Goal: Feedback & Contribution: Submit feedback/report problem

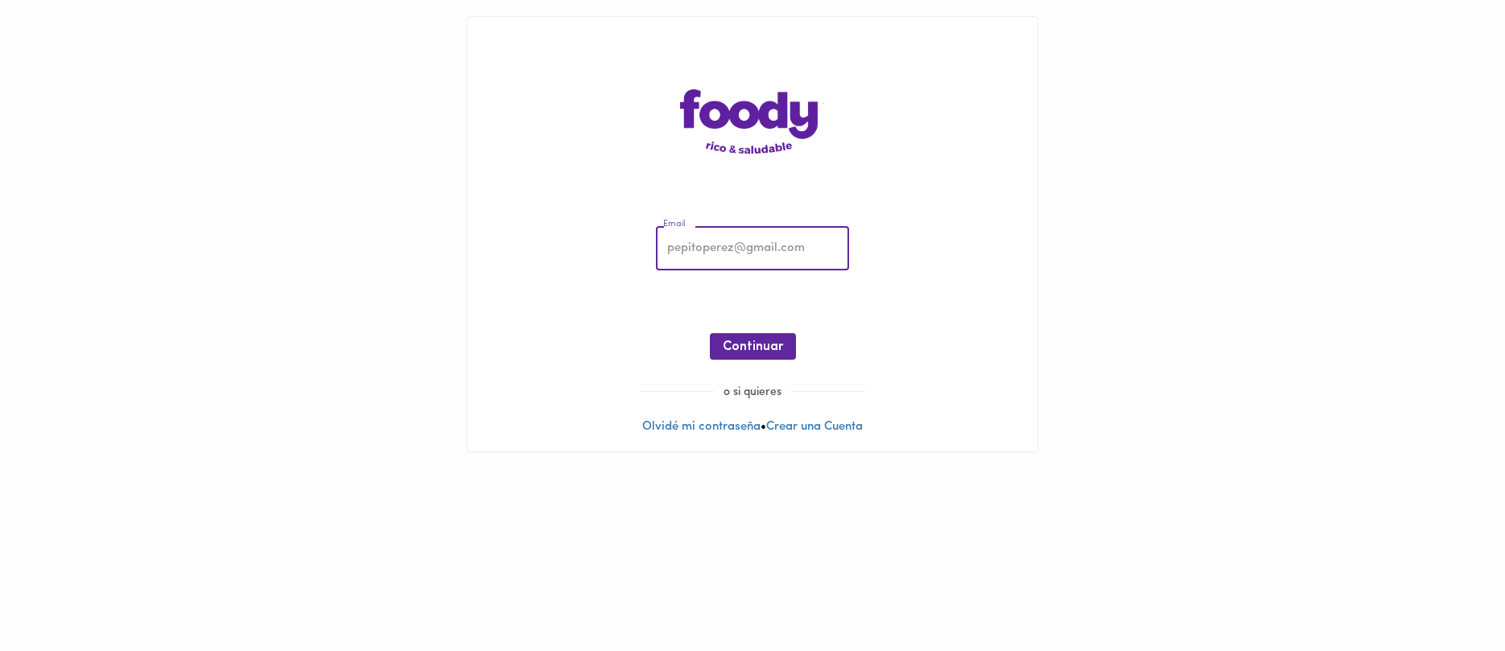
type input "[EMAIL_ADDRESS][DOMAIN_NAME]"
drag, startPoint x: 769, startPoint y: 330, endPoint x: 767, endPoint y: 340, distance: 10.7
click at [770, 331] on div "Email [EMAIL_ADDRESS][DOMAIN_NAME] Email ¡Oops! Recuperar Clave Continuar" at bounding box center [753, 297] width 538 height 174
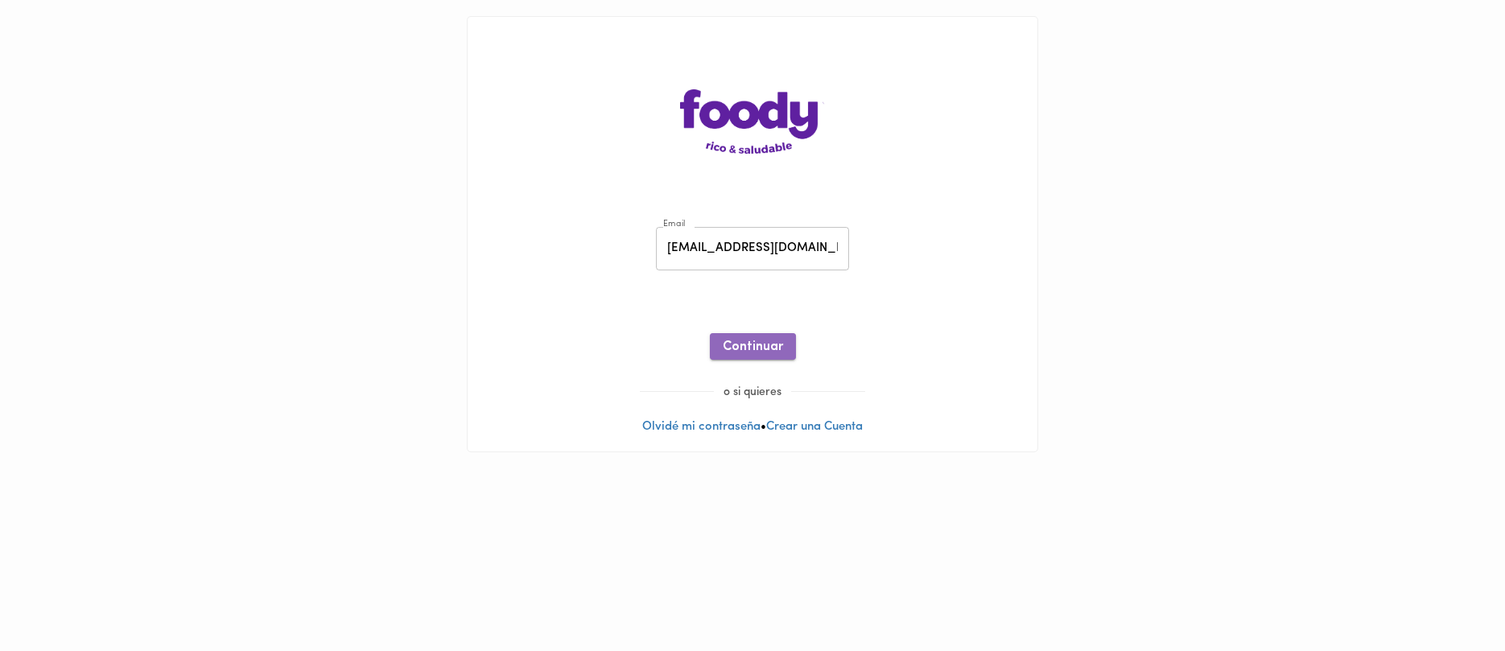
click at [767, 340] on span "Continuar" at bounding box center [753, 347] width 60 height 15
click at [765, 356] on button "Ingresar" at bounding box center [753, 346] width 76 height 27
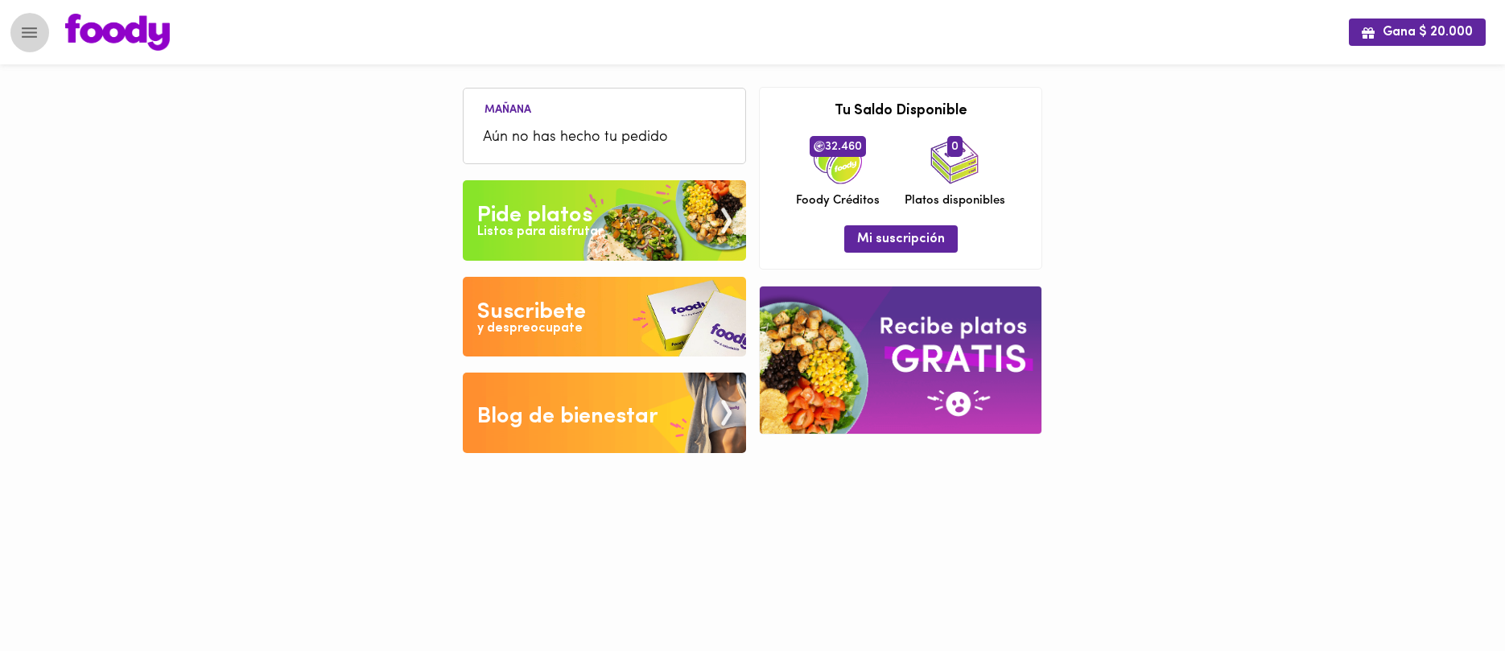
click at [30, 24] on icon "Menu" at bounding box center [29, 33] width 20 height 20
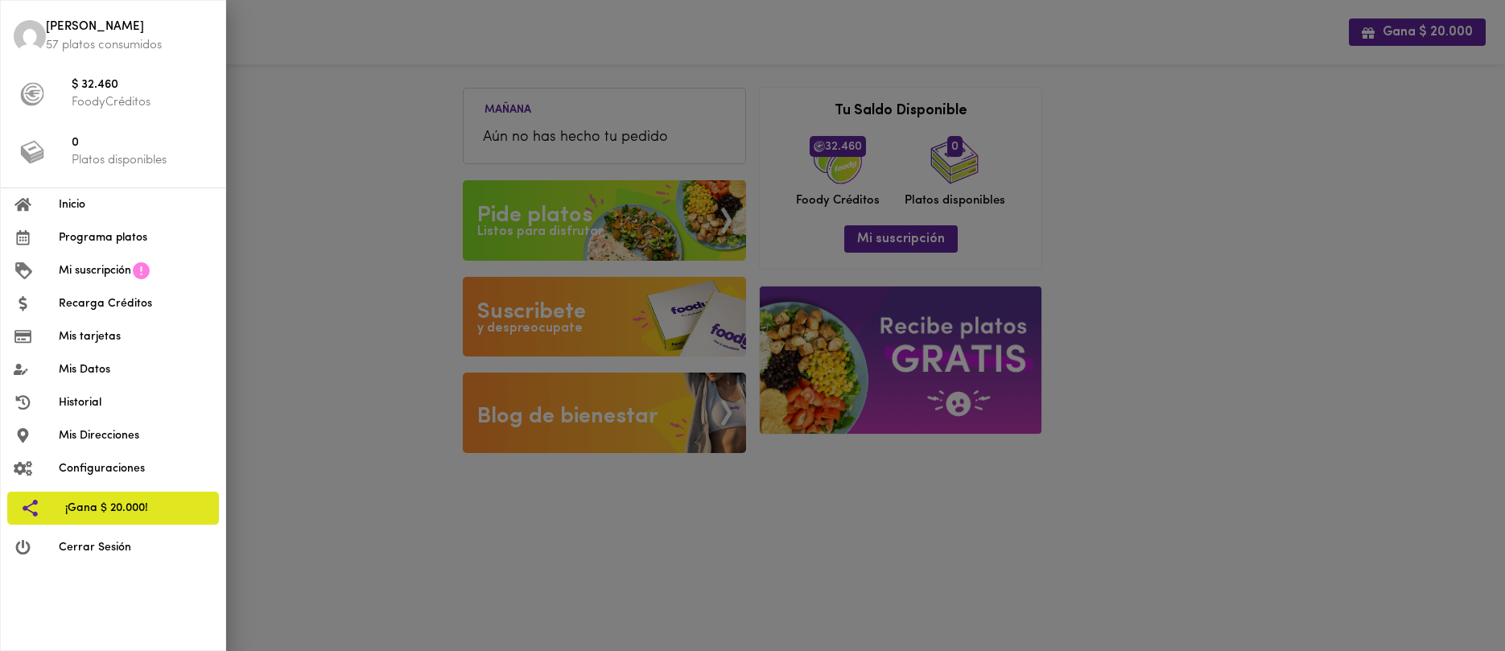
click at [116, 229] on span "Programa platos" at bounding box center [136, 237] width 154 height 17
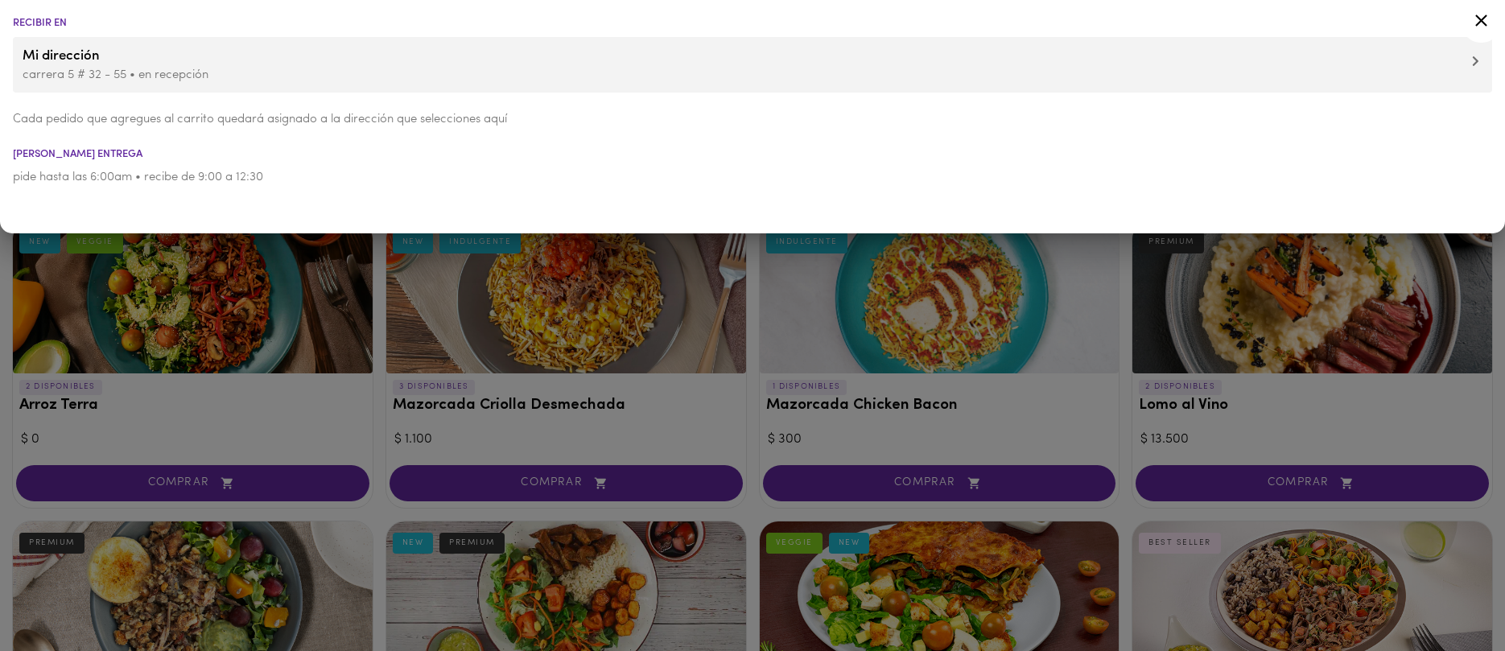
click at [336, 278] on div at bounding box center [752, 325] width 1505 height 651
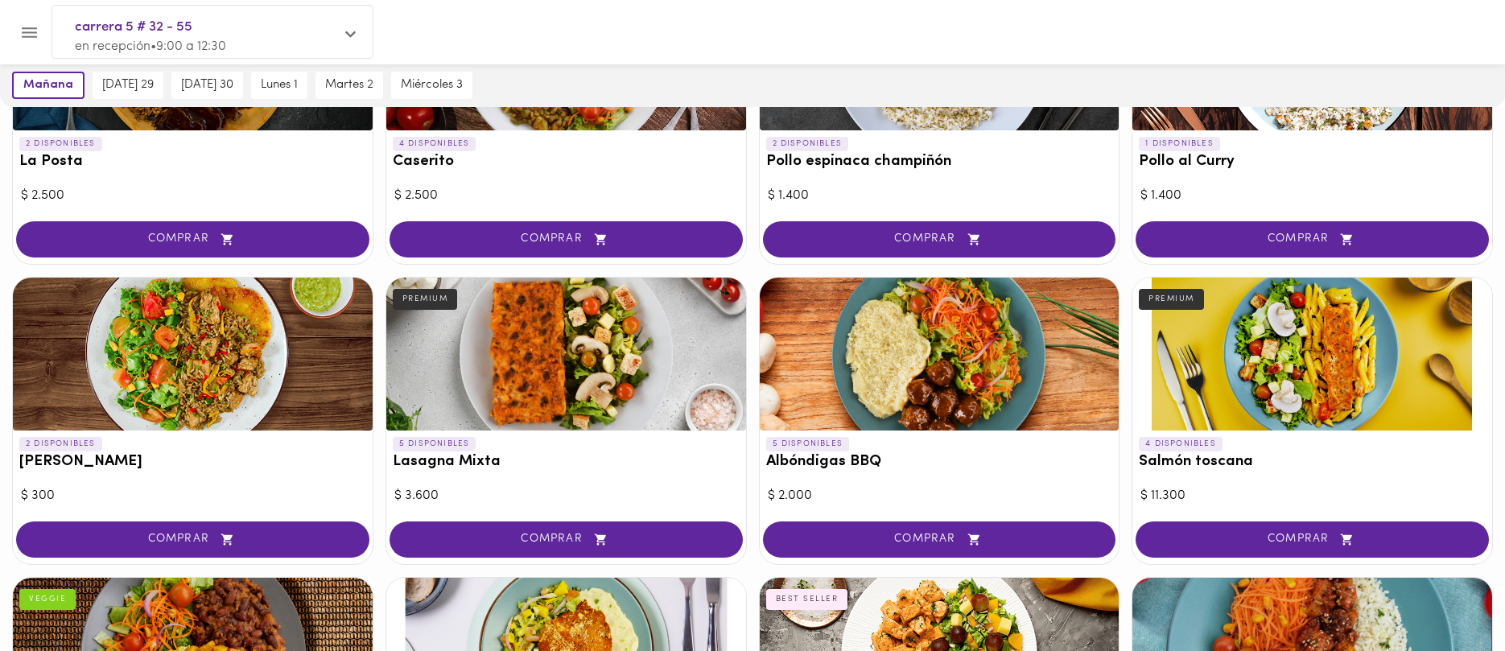
scroll to position [854, 0]
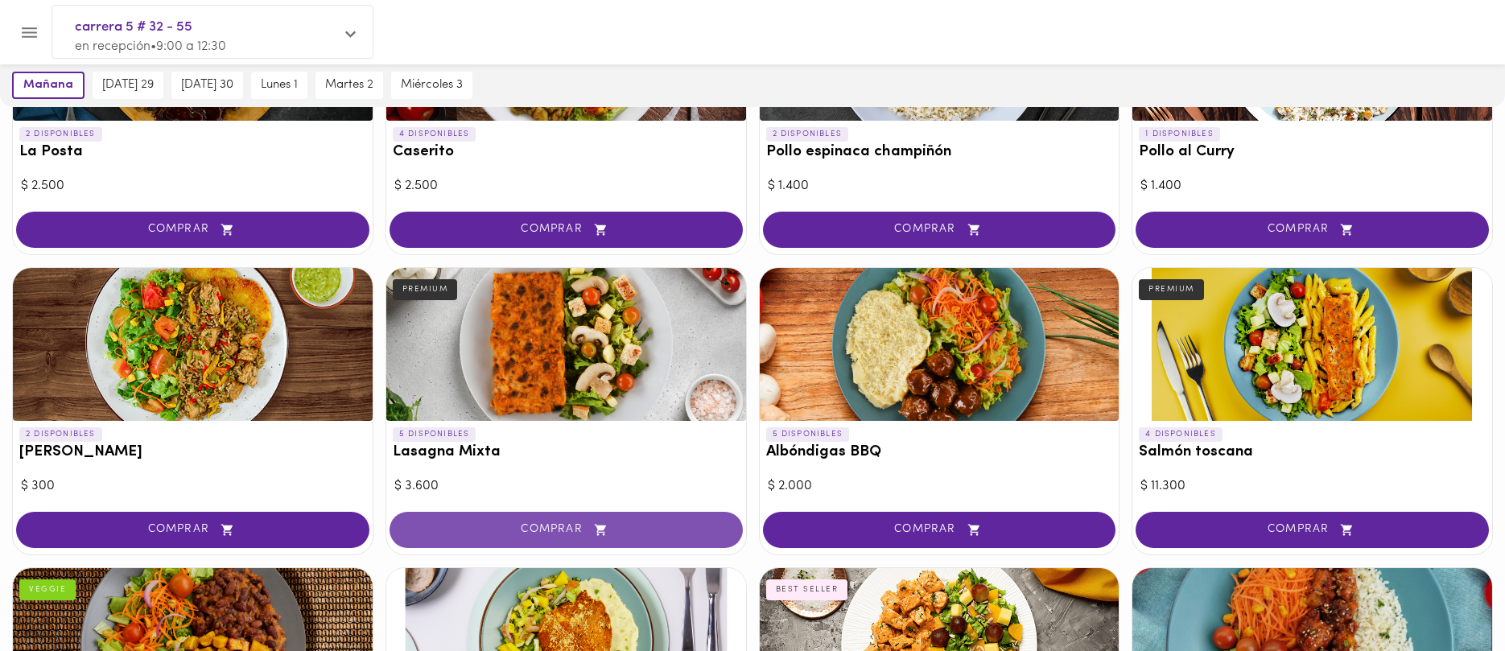
click at [594, 529] on icon "button" at bounding box center [601, 530] width 20 height 14
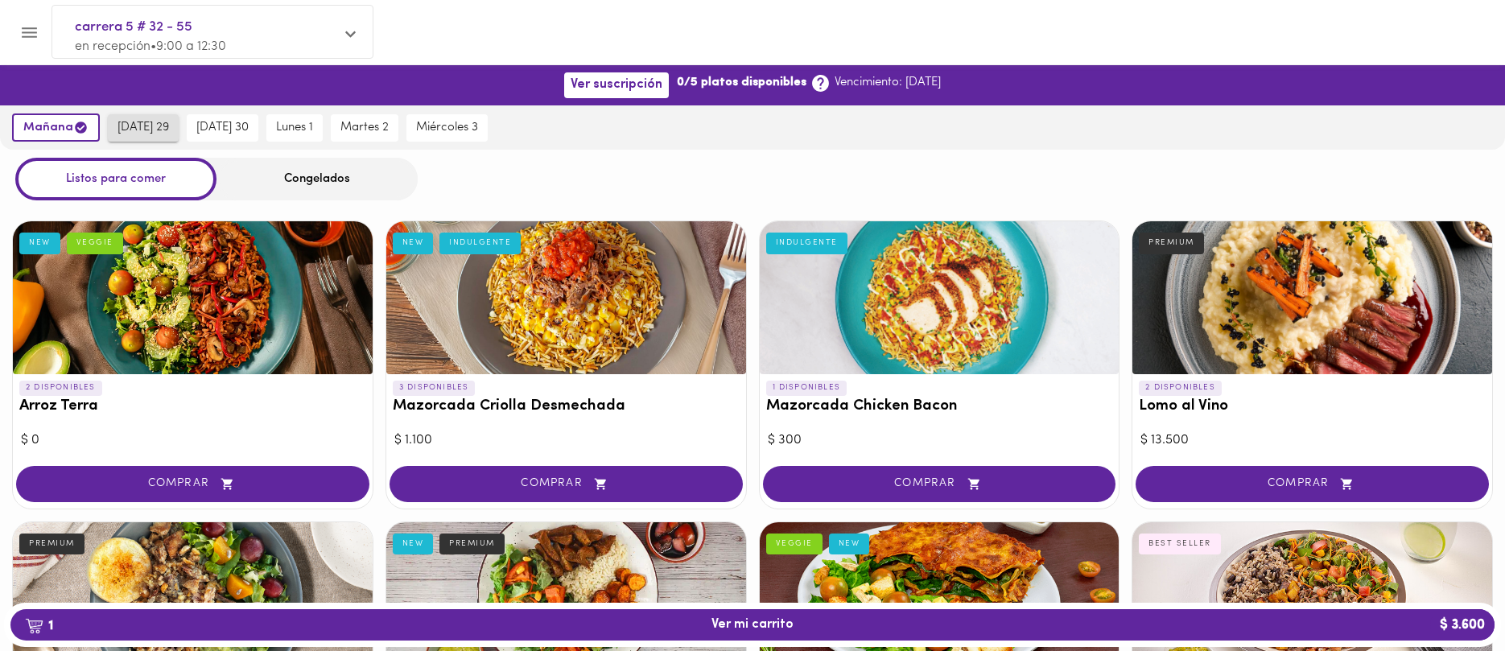
scroll to position [0, 0]
click at [310, 188] on div "Congelados" at bounding box center [316, 179] width 201 height 43
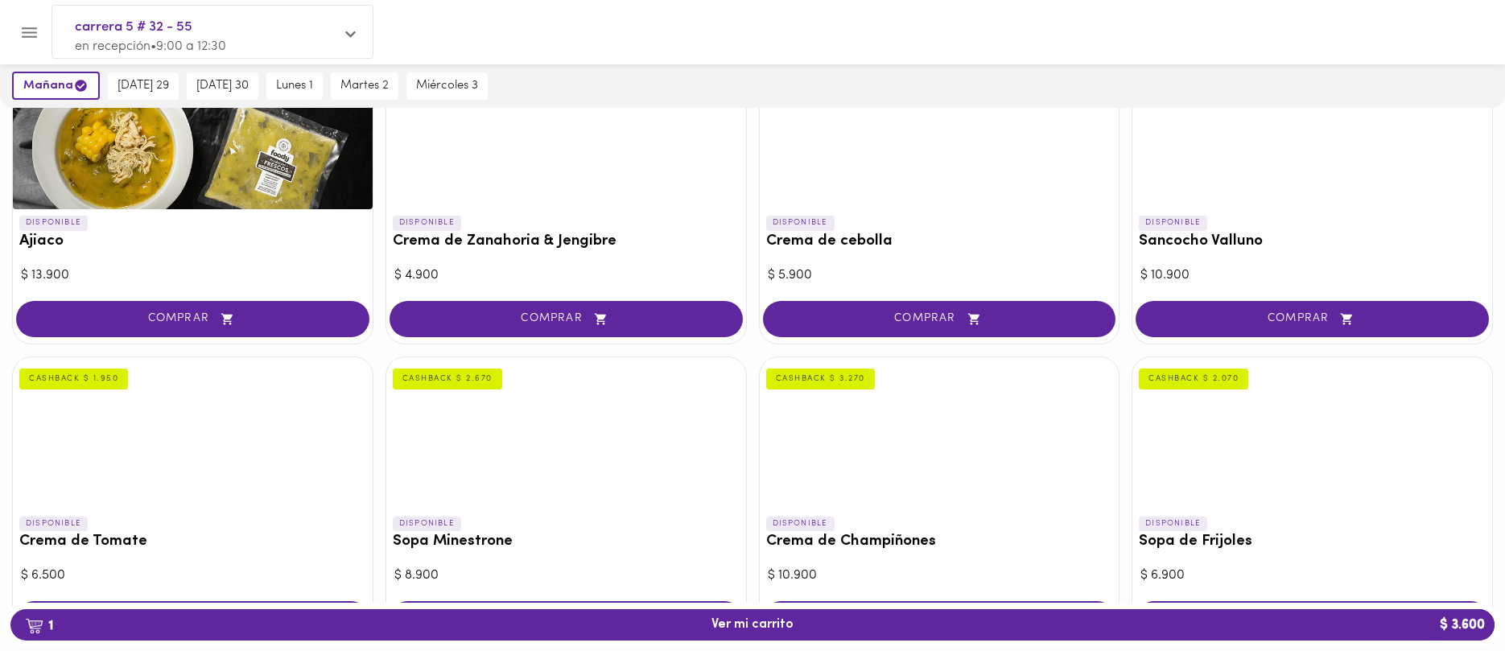
scroll to position [240, 0]
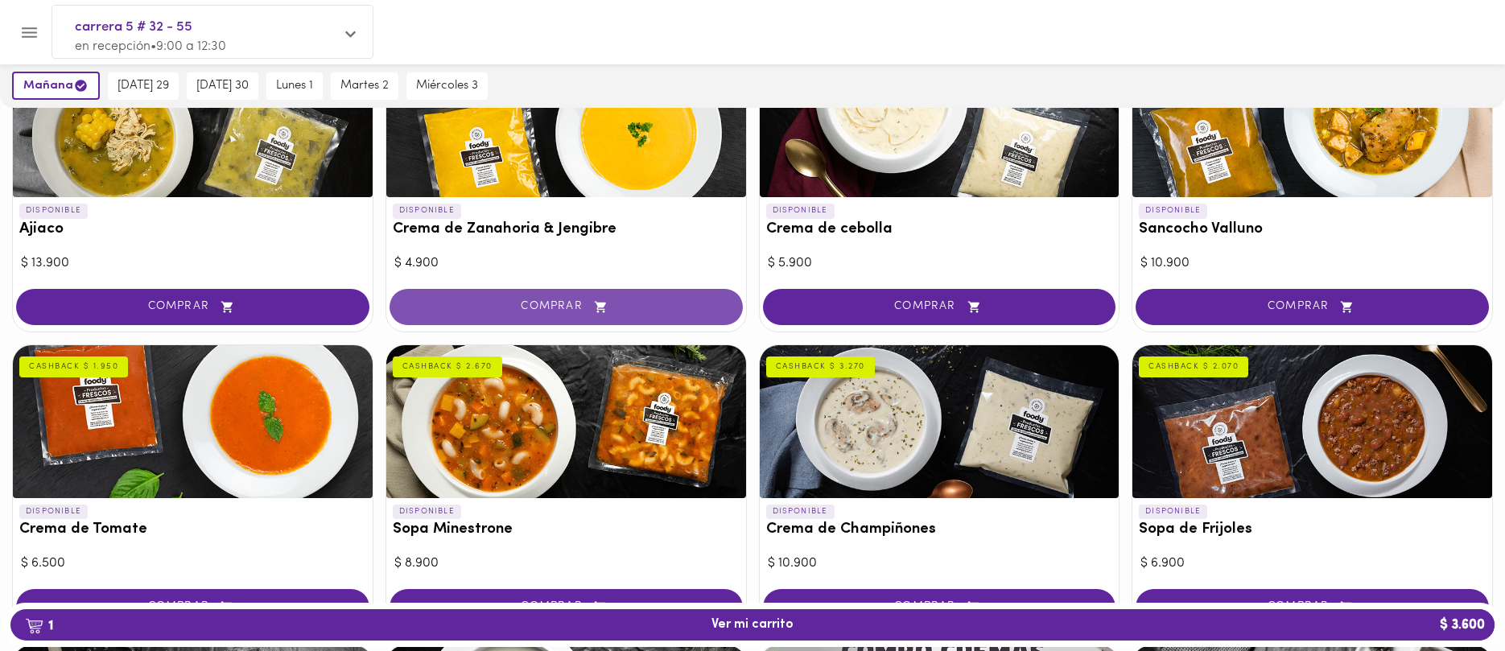
click at [539, 300] on span "COMPRAR" at bounding box center [566, 307] width 313 height 14
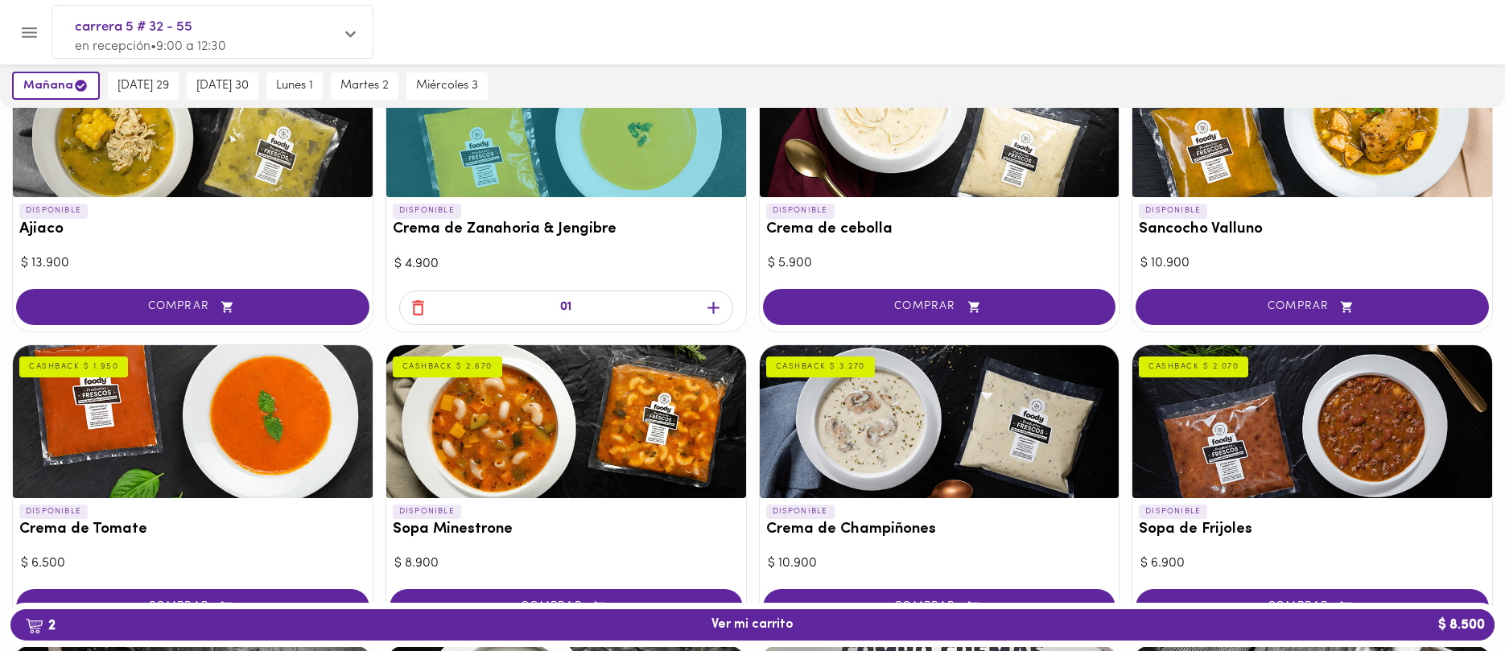
click at [702, 305] on span "button" at bounding box center [714, 308] width 24 height 20
click at [714, 304] on icon "button" at bounding box center [713, 308] width 12 height 12
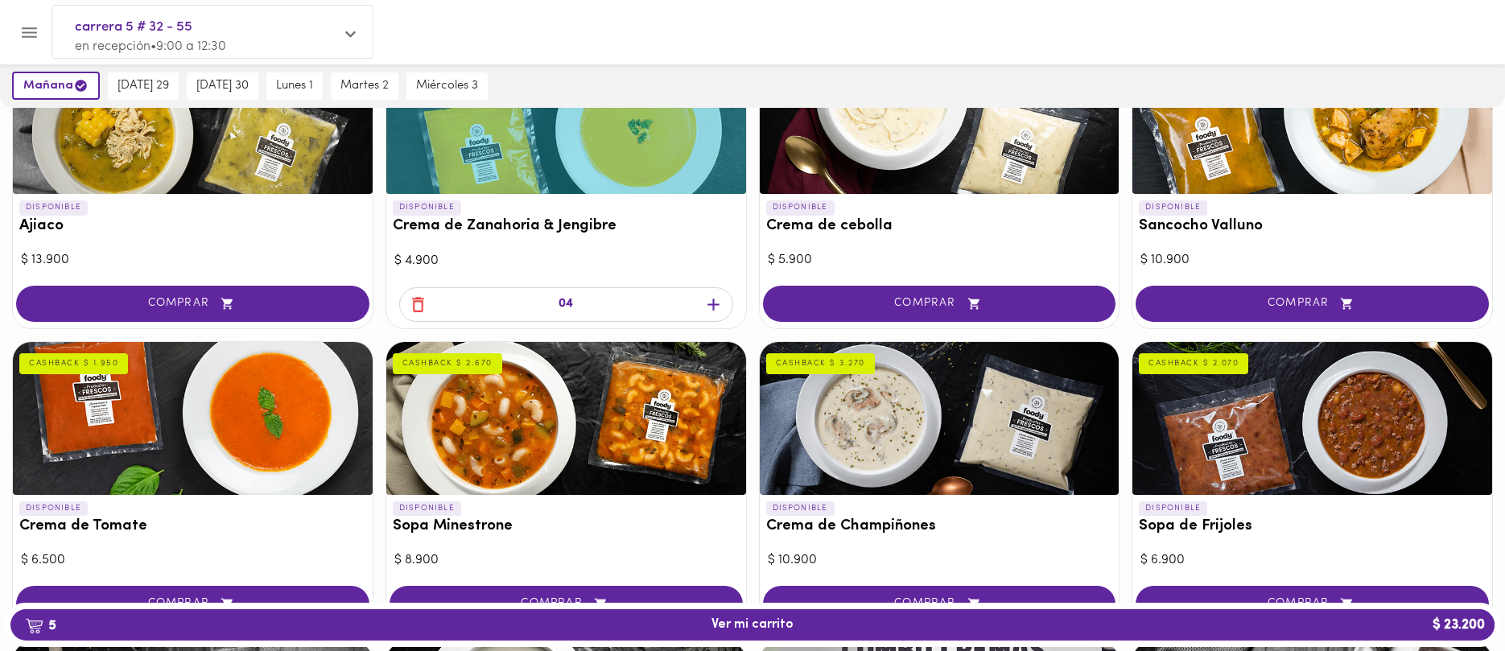
click at [714, 304] on icon "button" at bounding box center [713, 305] width 12 height 12
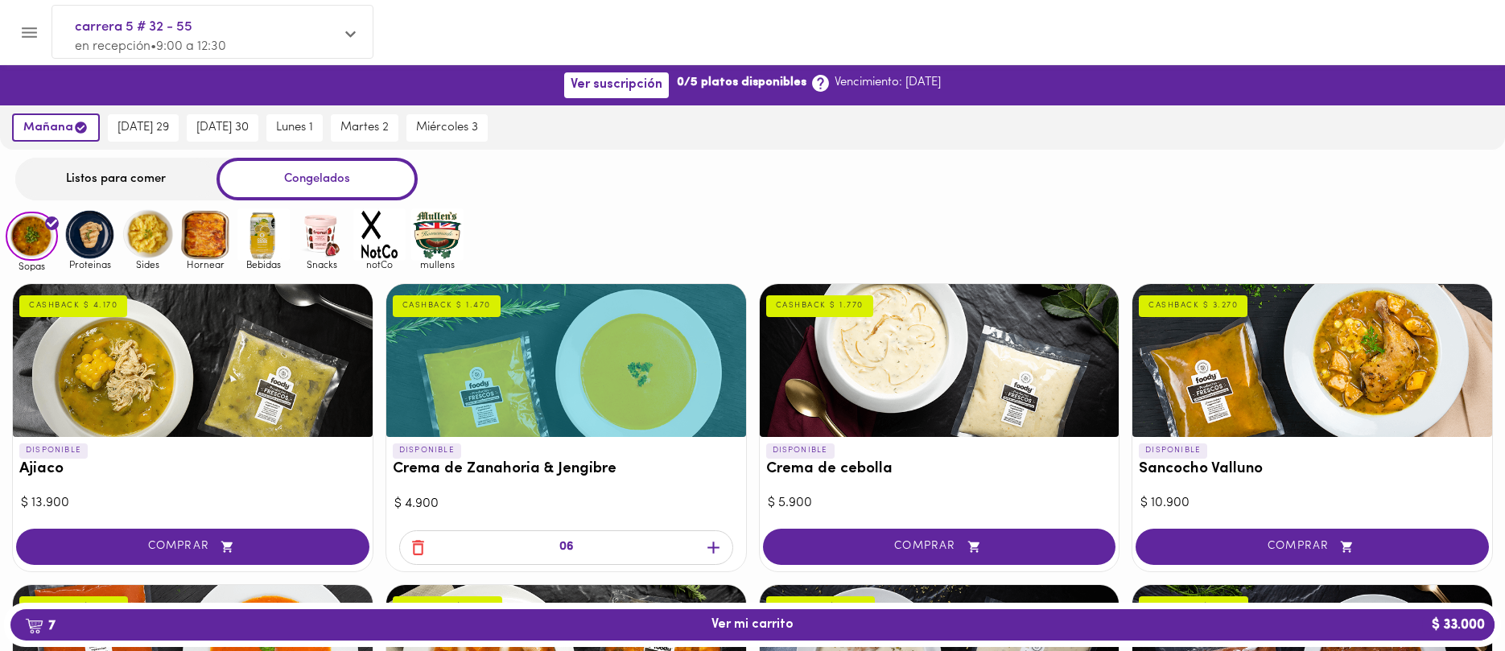
scroll to position [37, 0]
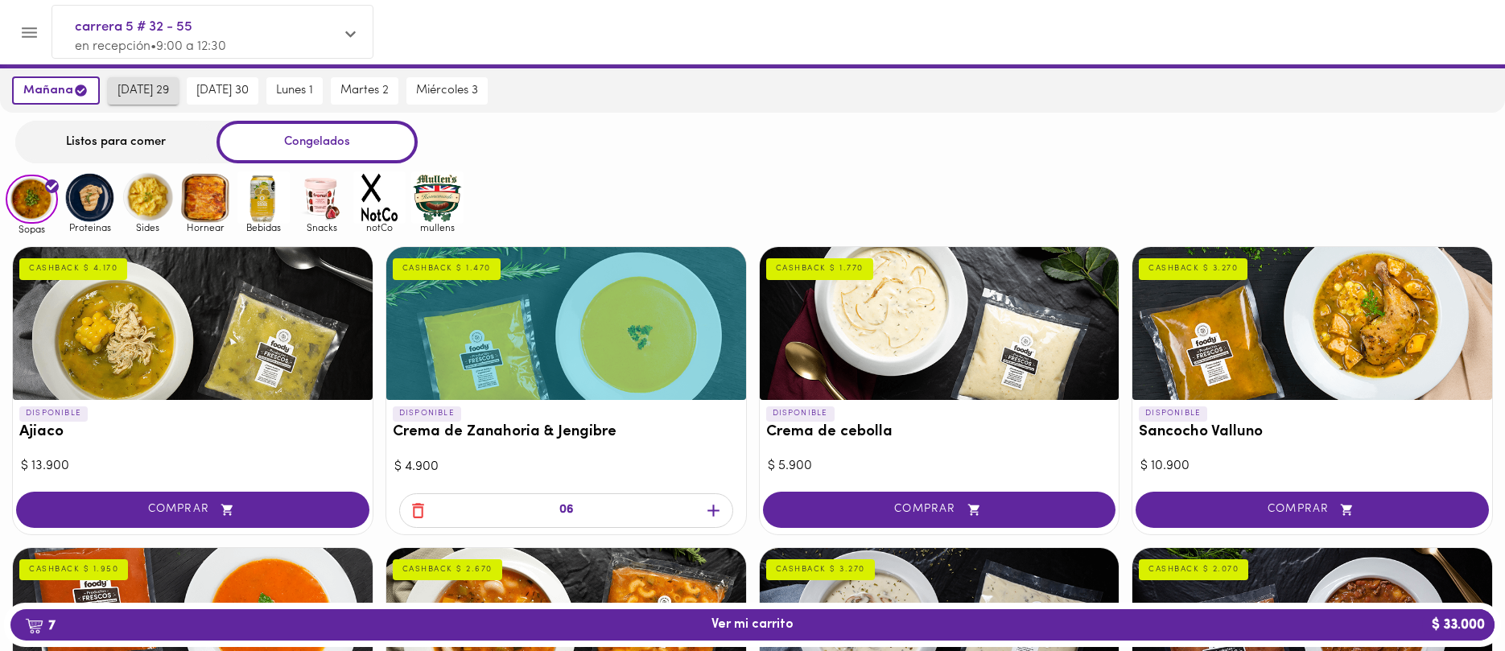
click at [118, 84] on span "[DATE] 29" at bounding box center [143, 91] width 52 height 14
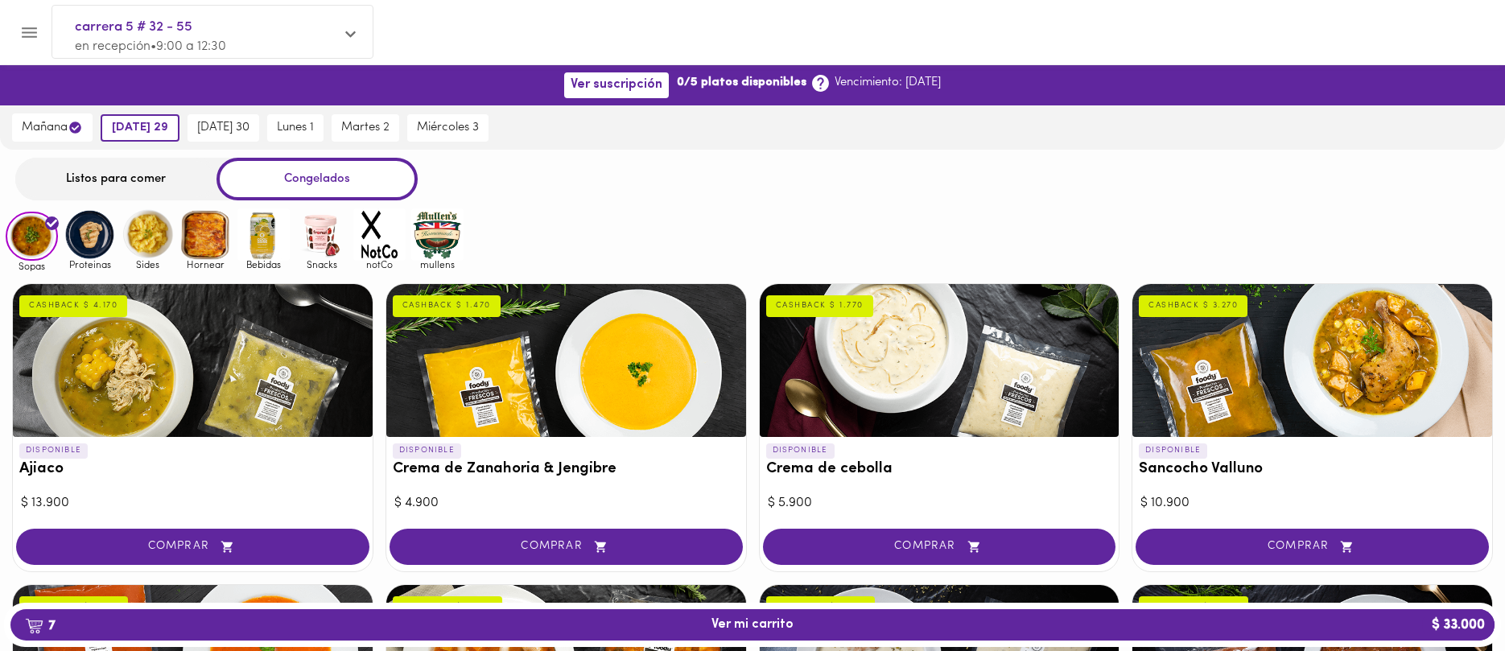
scroll to position [0, 0]
click at [209, 132] on span "[DATE] 30" at bounding box center [223, 128] width 52 height 14
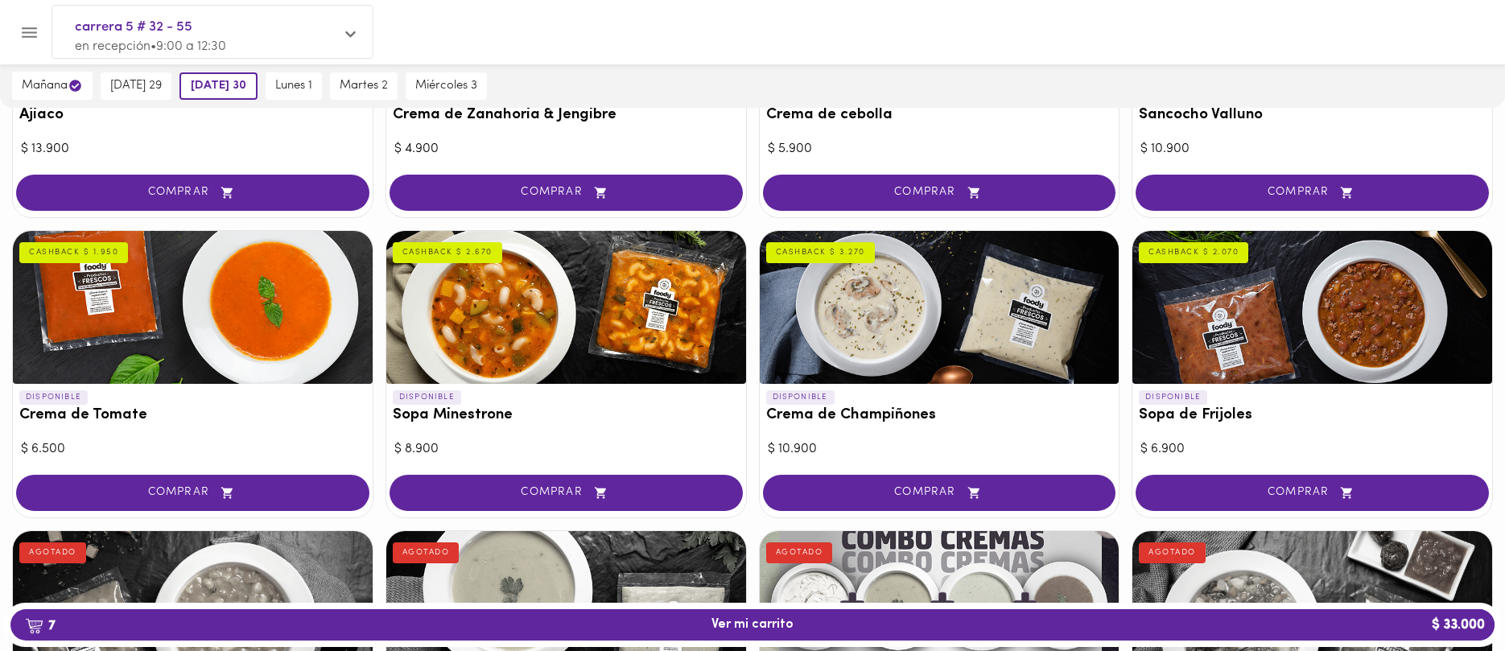
scroll to position [435, 0]
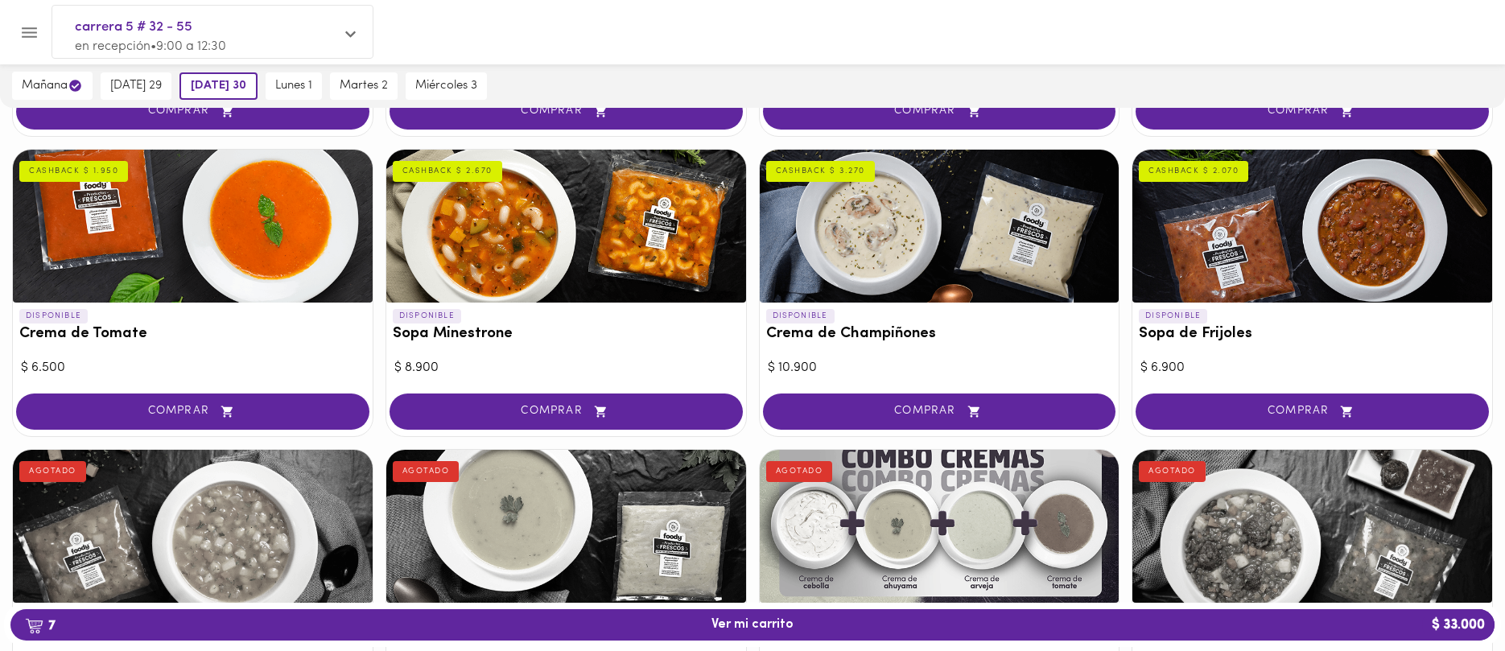
click at [1366, 199] on div at bounding box center [1312, 226] width 360 height 153
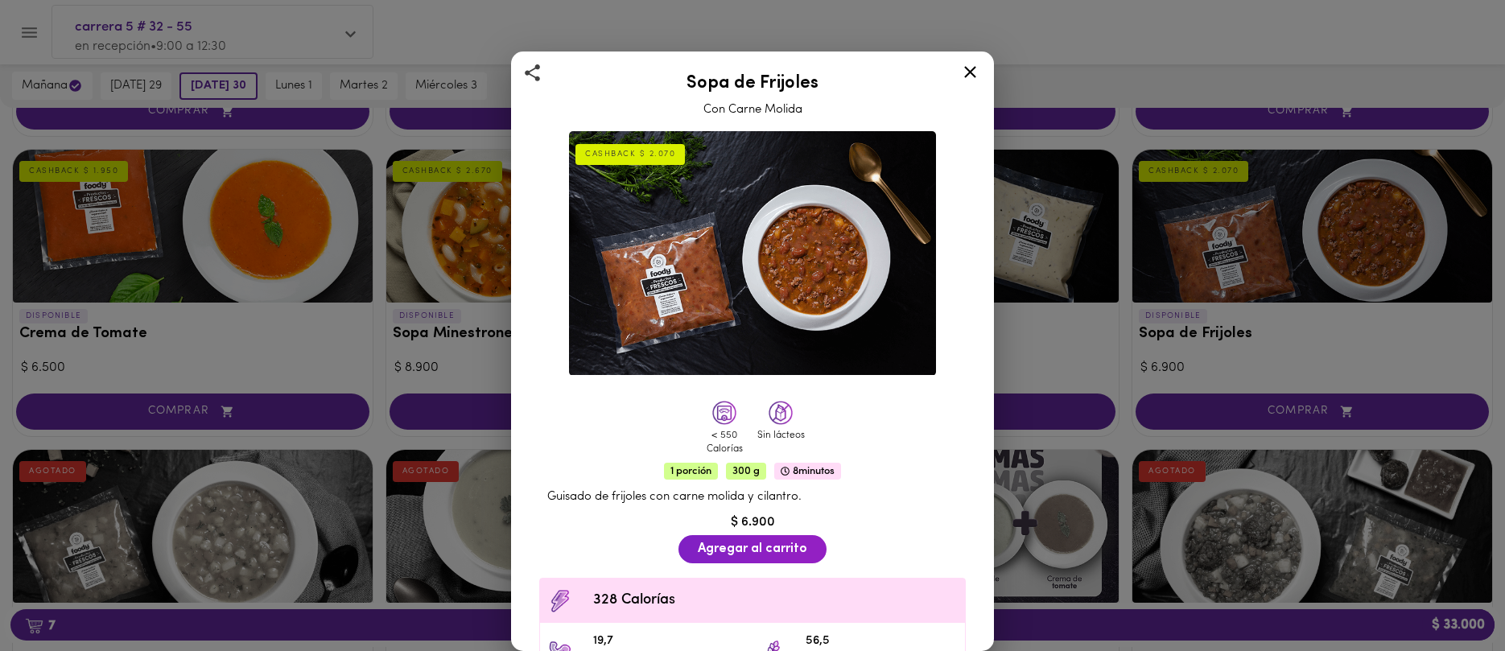
click at [748, 304] on img at bounding box center [752, 253] width 367 height 245
click at [962, 77] on icon at bounding box center [970, 72] width 20 height 20
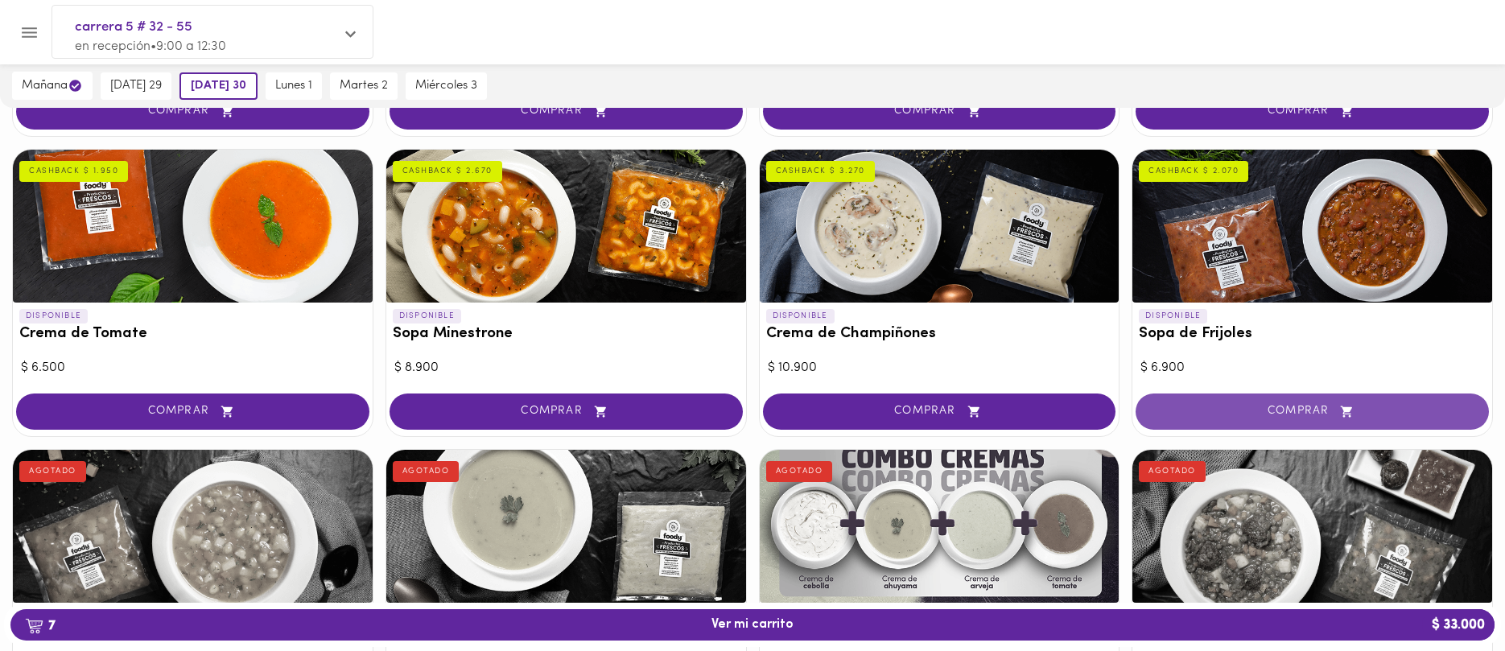
click at [1336, 408] on span "COMPRAR" at bounding box center [1312, 412] width 313 height 14
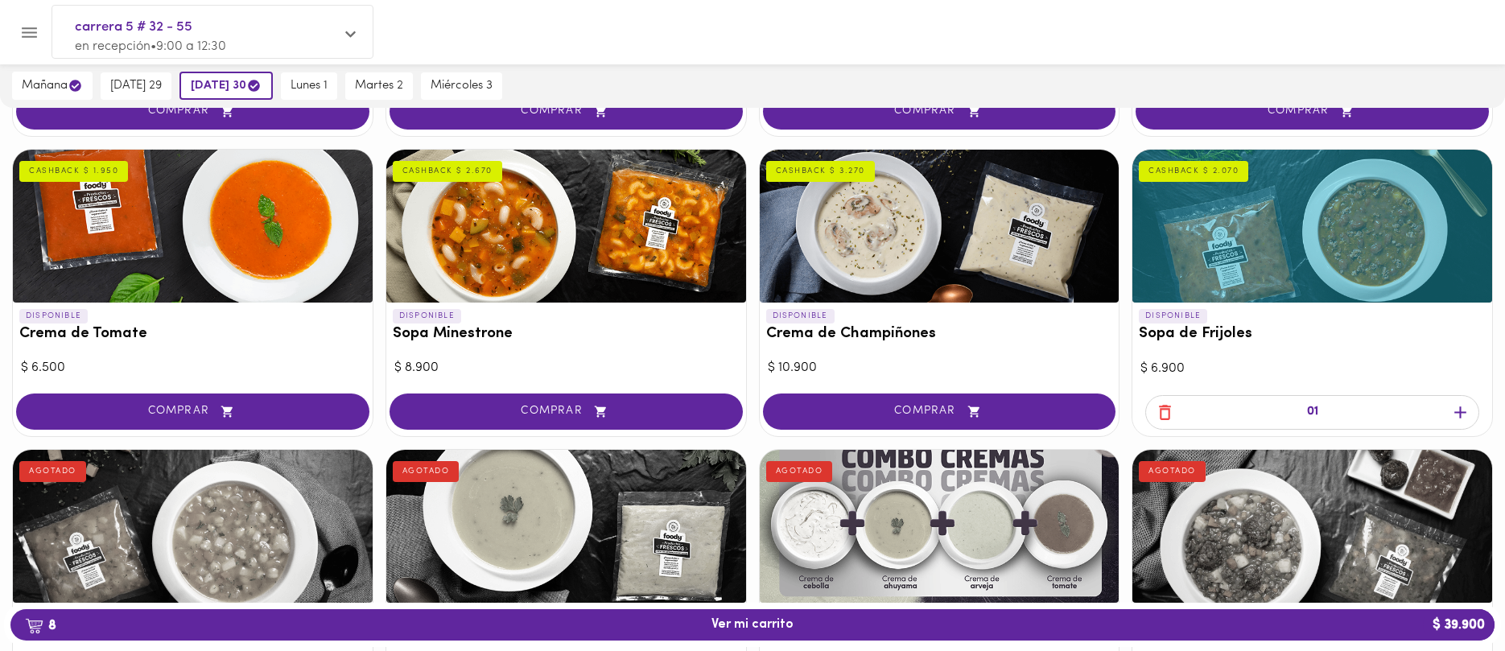
click at [1467, 412] on icon "button" at bounding box center [1460, 412] width 20 height 20
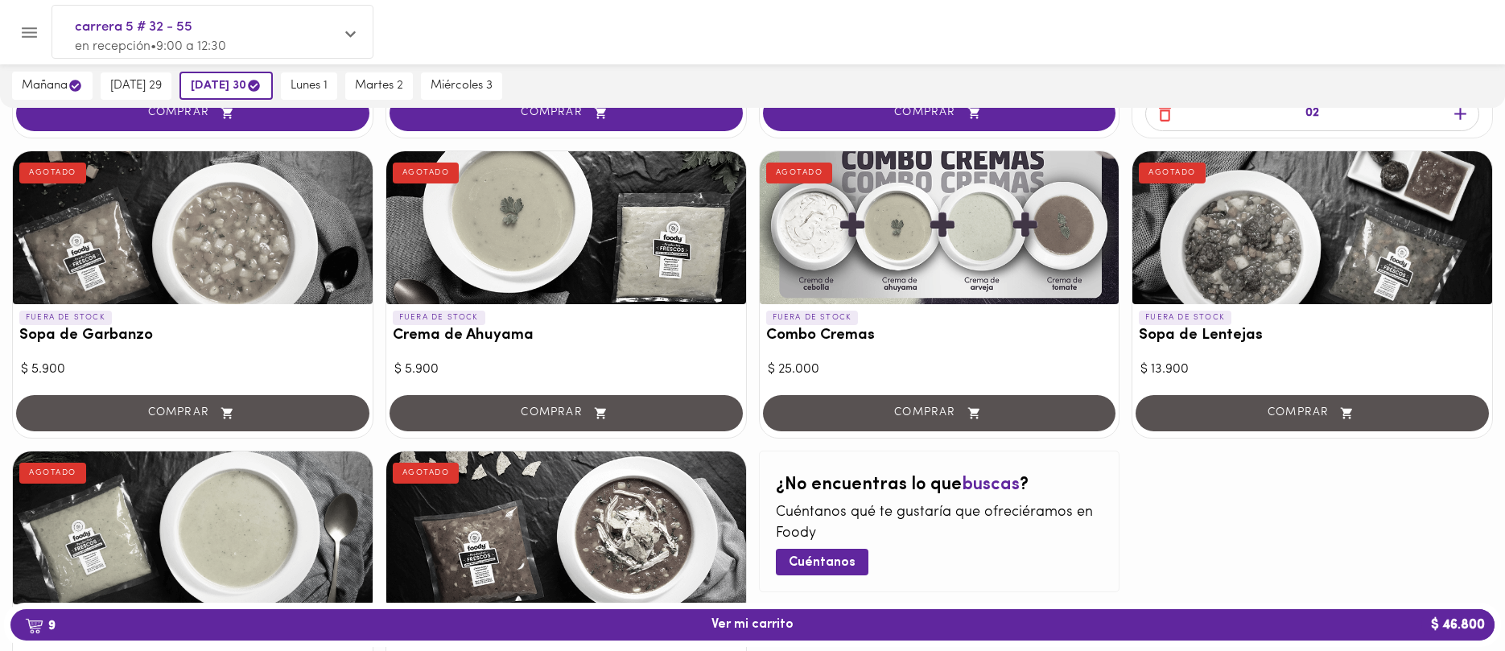
scroll to position [781, 0]
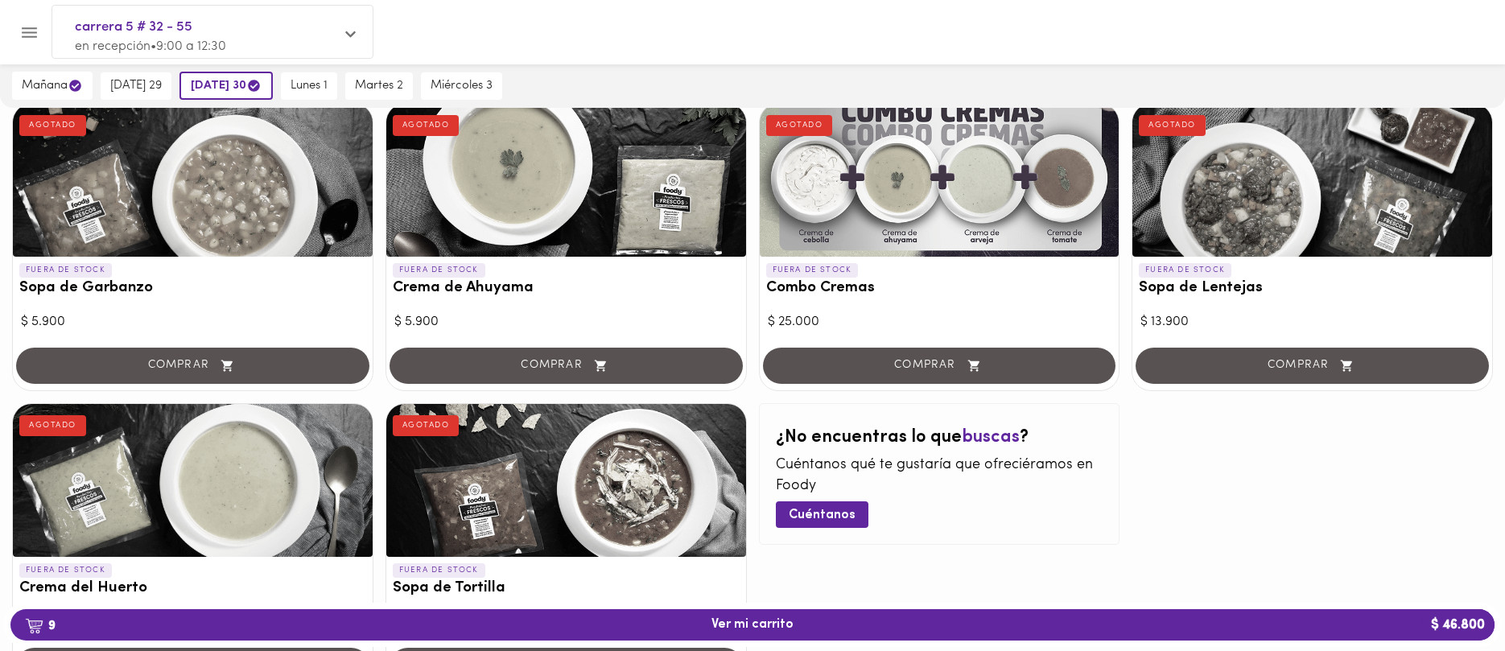
click at [845, 509] on span "Cuéntanos" at bounding box center [822, 515] width 67 height 15
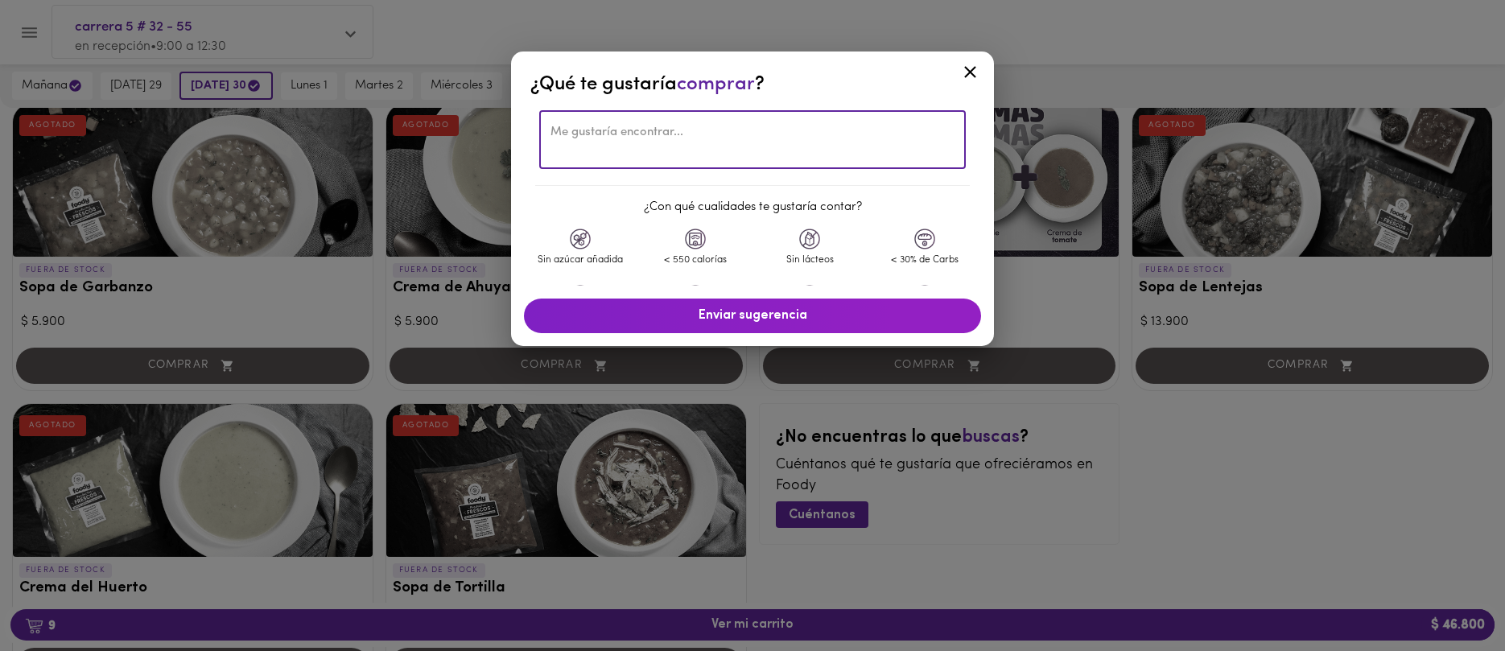
click at [893, 152] on textarea at bounding box center [752, 140] width 404 height 29
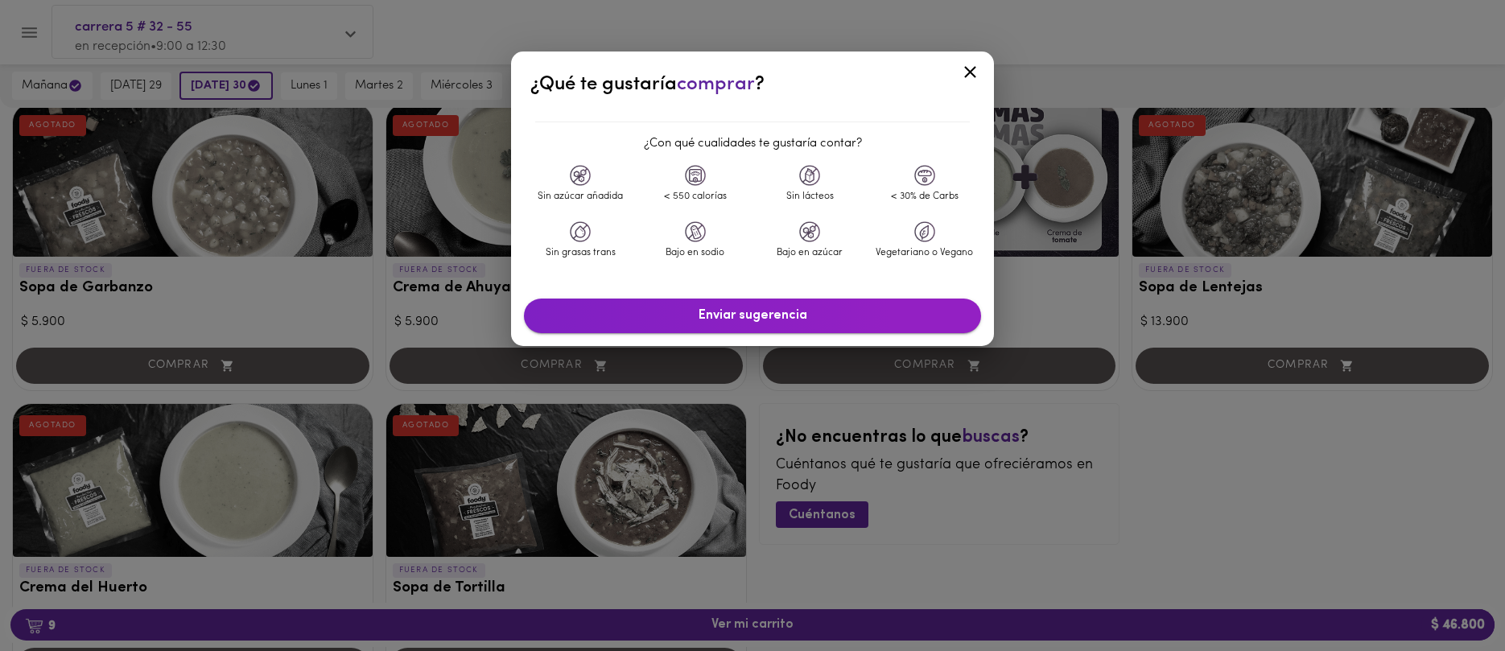
type textarea "noooooo, ya no veo el mondongitooooo, noooo, vuelvan a ponerlo :( estuve de via…"
click at [769, 311] on span "Enviar sugerencia" at bounding box center [752, 315] width 425 height 15
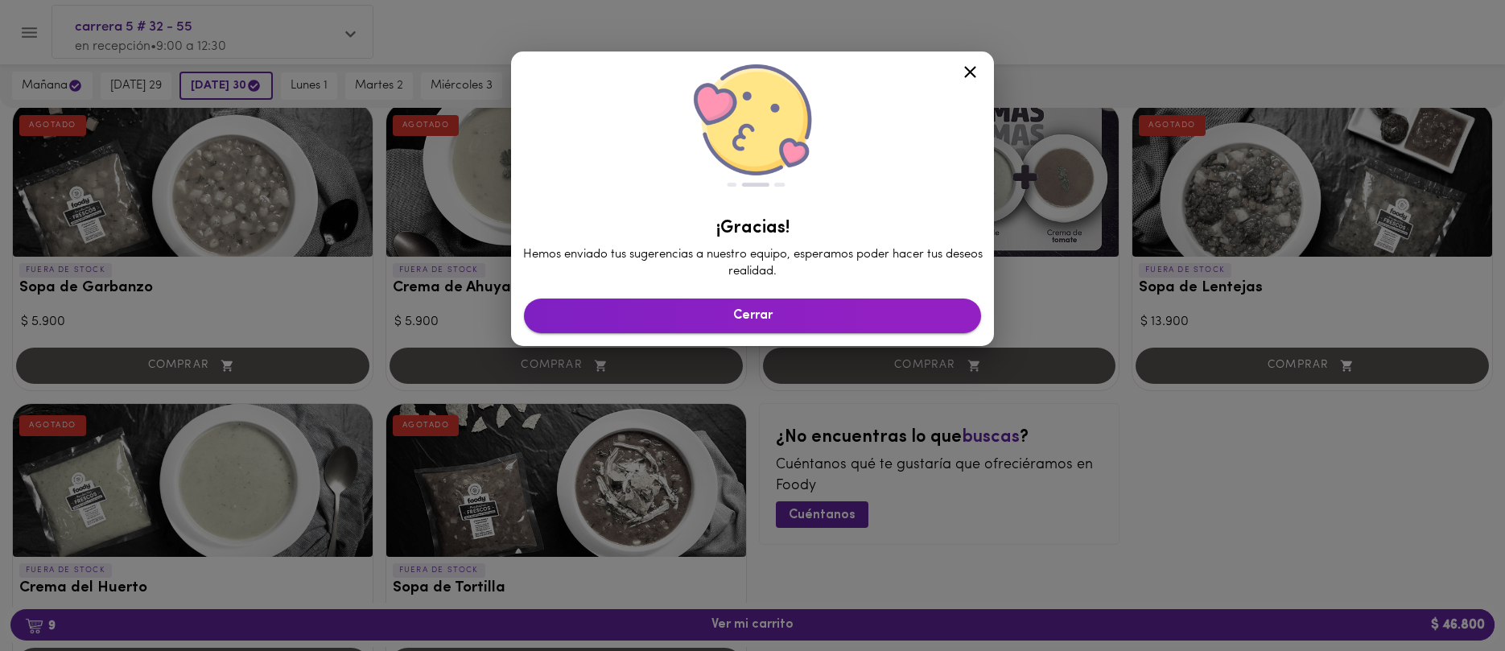
scroll to position [43, 0]
click at [769, 311] on span "Cerrar" at bounding box center [752, 315] width 425 height 15
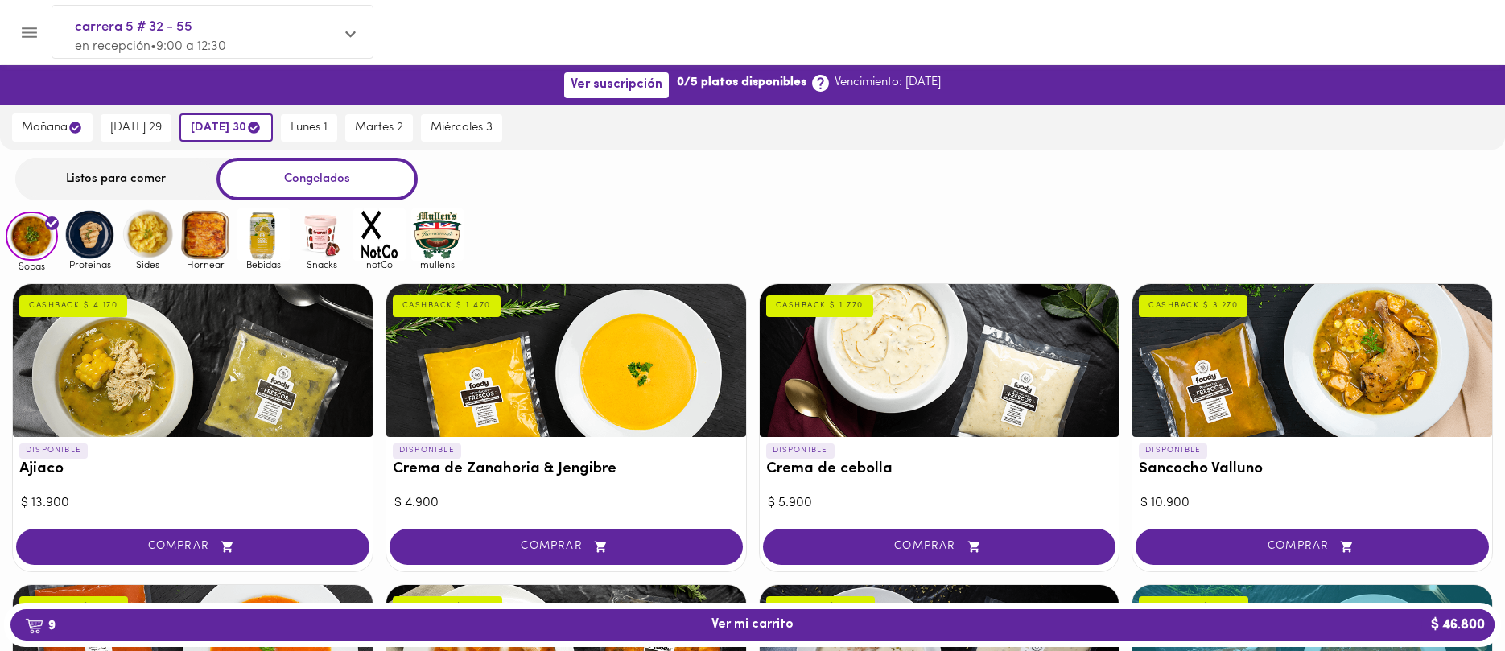
scroll to position [0, 0]
click at [308, 130] on span "lunes 1" at bounding box center [309, 128] width 37 height 14
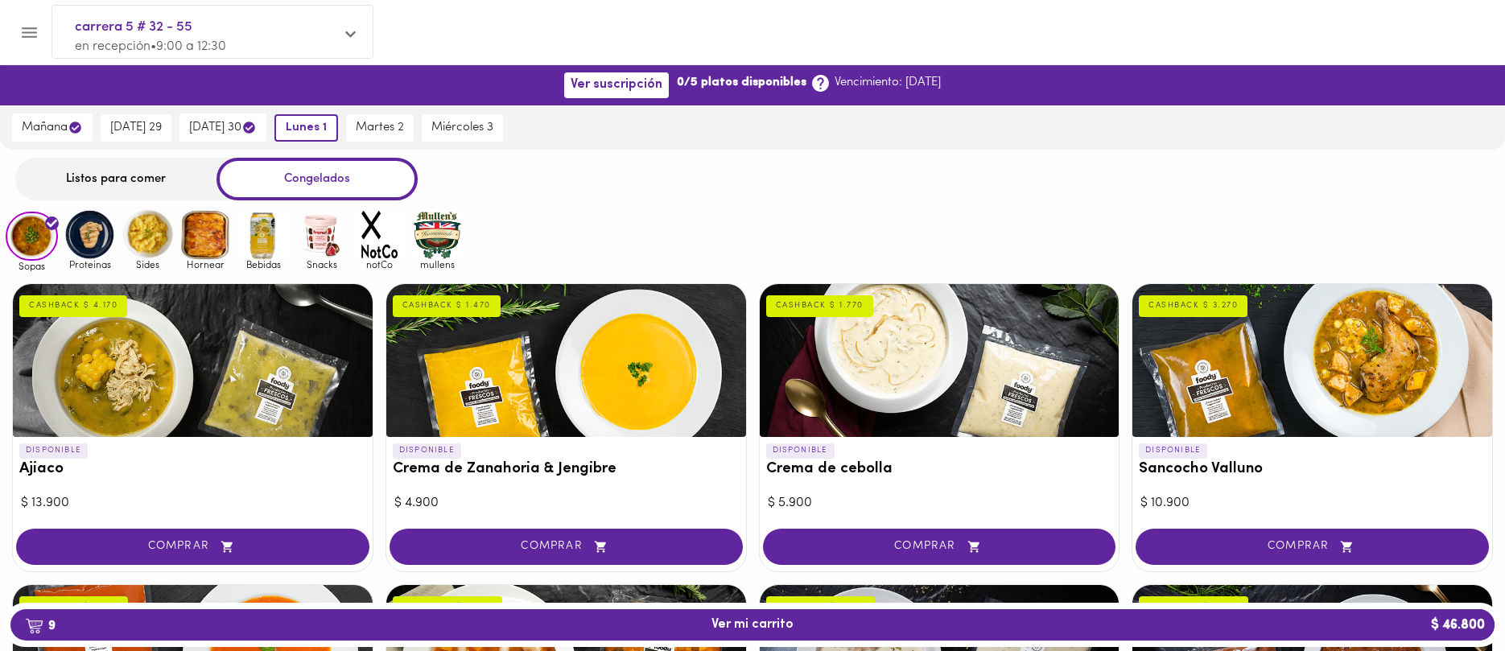
click at [83, 177] on div "Listos para comer" at bounding box center [115, 179] width 201 height 43
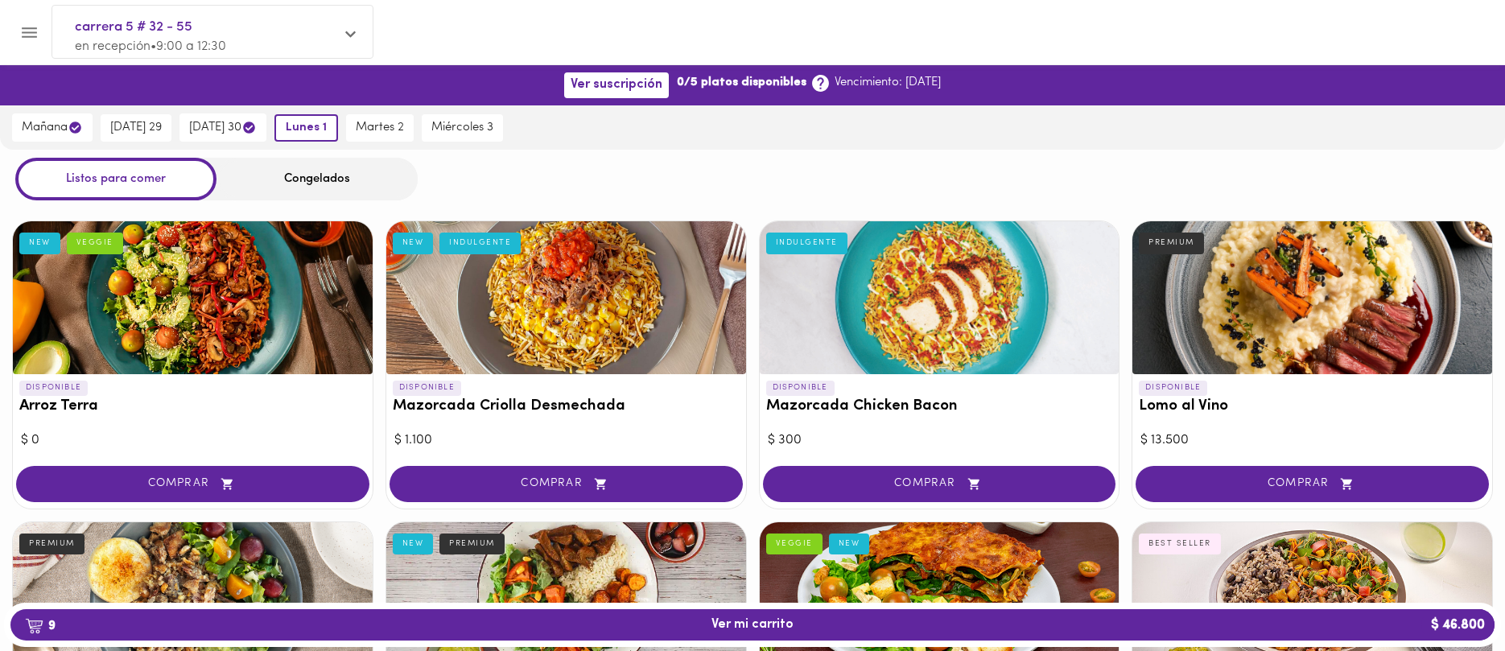
click at [274, 175] on div "Congelados" at bounding box center [316, 179] width 201 height 43
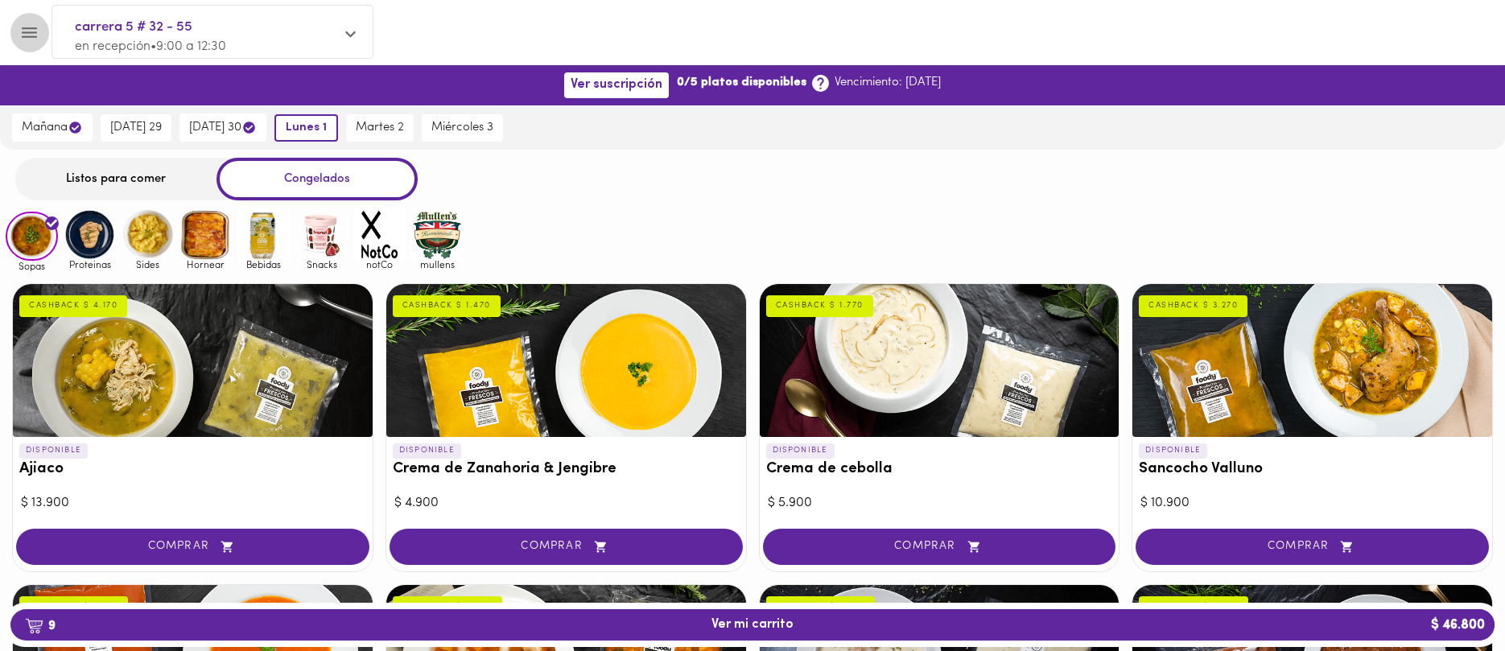
click at [34, 38] on icon "Menu" at bounding box center [29, 33] width 20 height 20
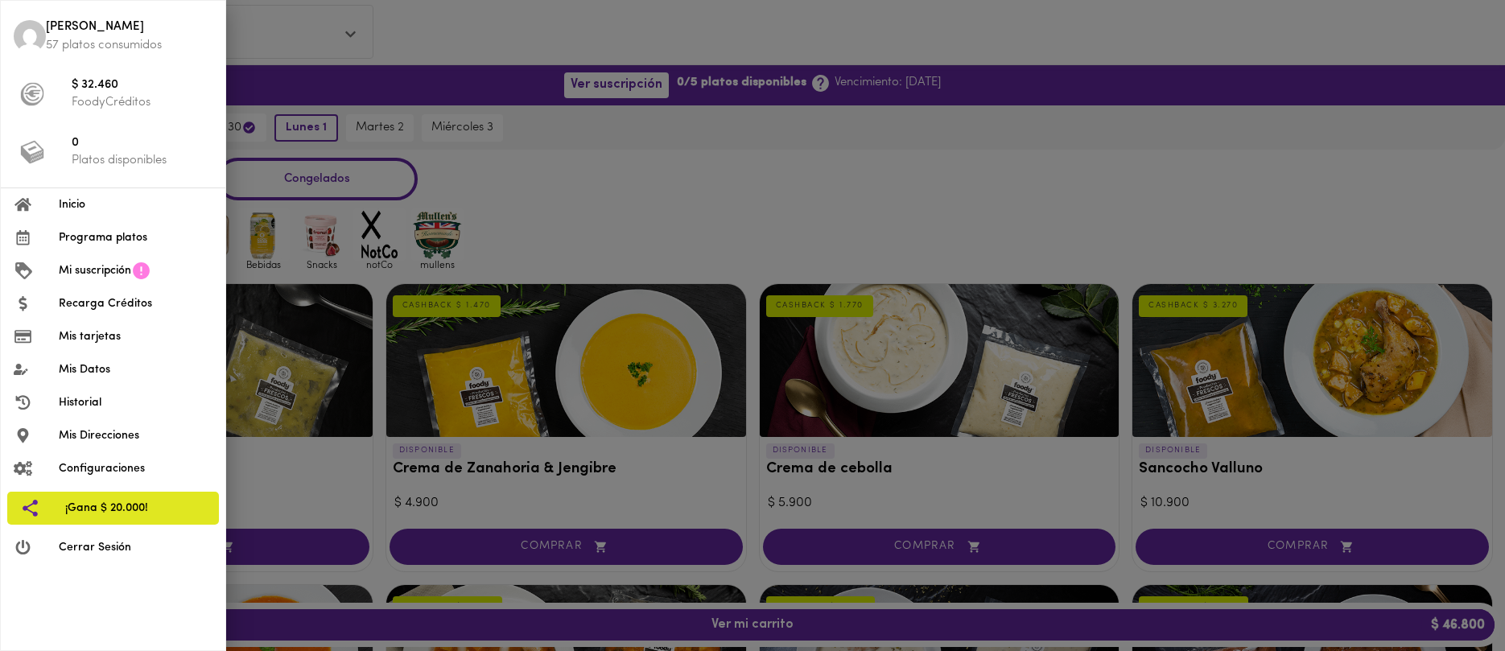
click at [99, 50] on p "57 platos consumidos" at bounding box center [129, 45] width 167 height 17
